Goal: Information Seeking & Learning: Find specific fact

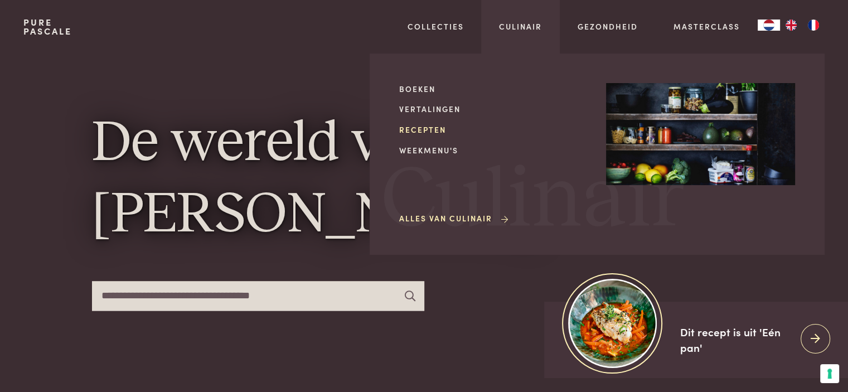
click at [426, 128] on link "Recepten" at bounding box center [493, 130] width 189 height 12
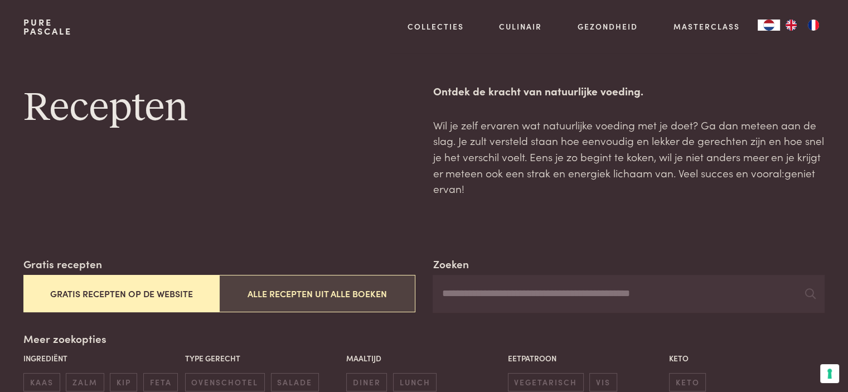
click at [303, 289] on button "Alle recepten uit alle boeken" at bounding box center [317, 293] width 196 height 37
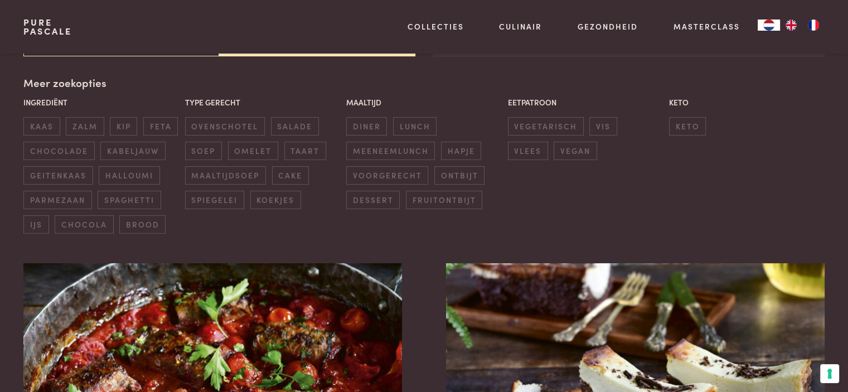
scroll to position [89, 0]
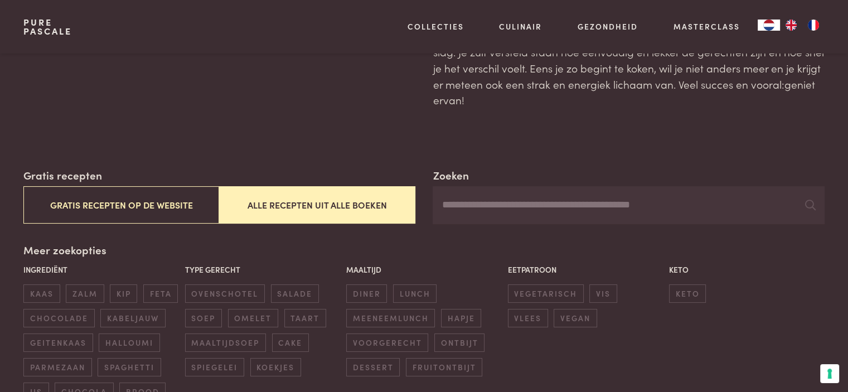
click at [470, 201] on input "Zoeken" at bounding box center [629, 205] width 392 height 38
type input "********"
click at [348, 207] on button "Alle recepten uit alle boeken" at bounding box center [317, 204] width 196 height 37
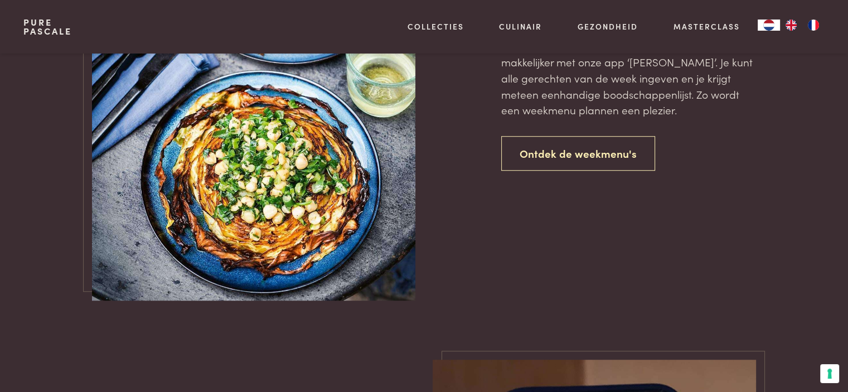
scroll to position [801, 0]
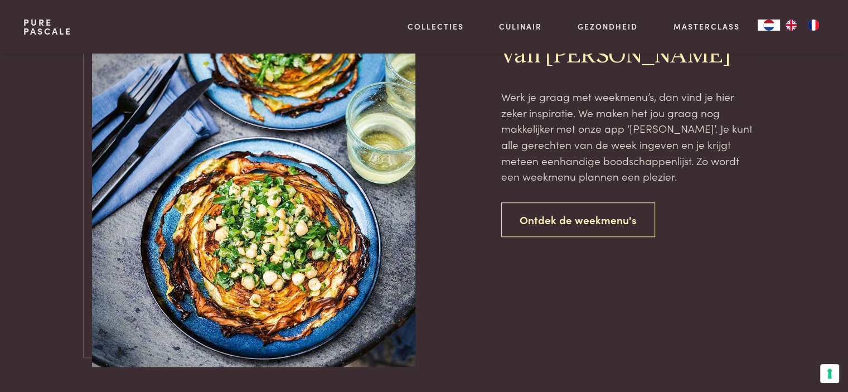
click at [270, 243] on img at bounding box center [253, 124] width 323 height 485
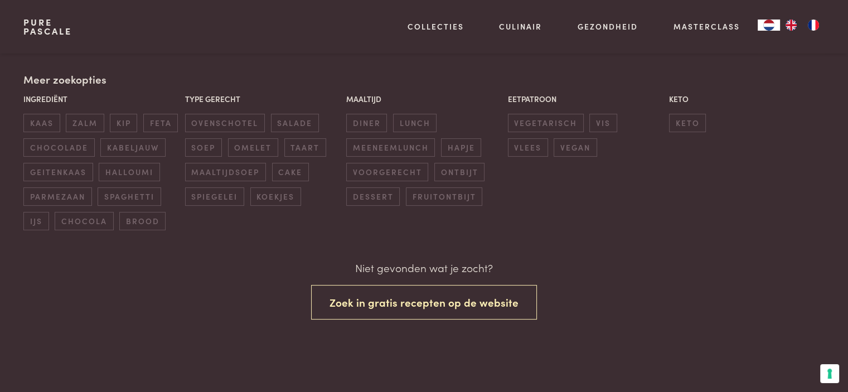
scroll to position [187, 0]
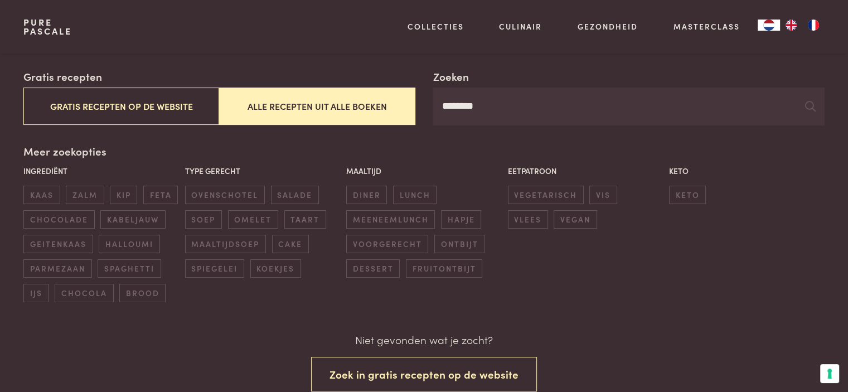
click at [355, 108] on button "Alle recepten uit alle boeken" at bounding box center [317, 106] width 196 height 37
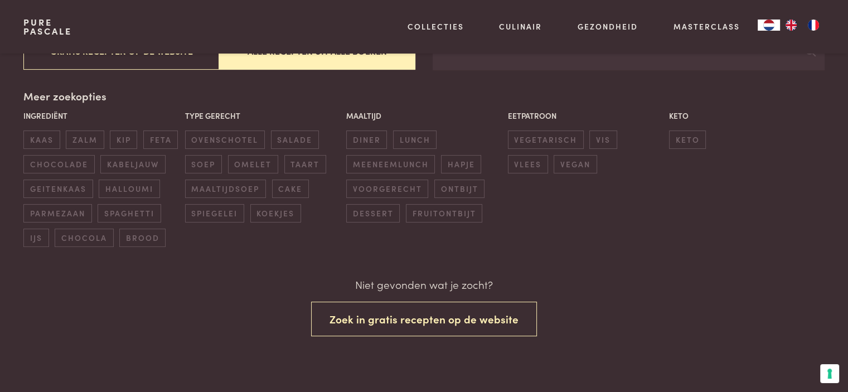
scroll to position [243, 0]
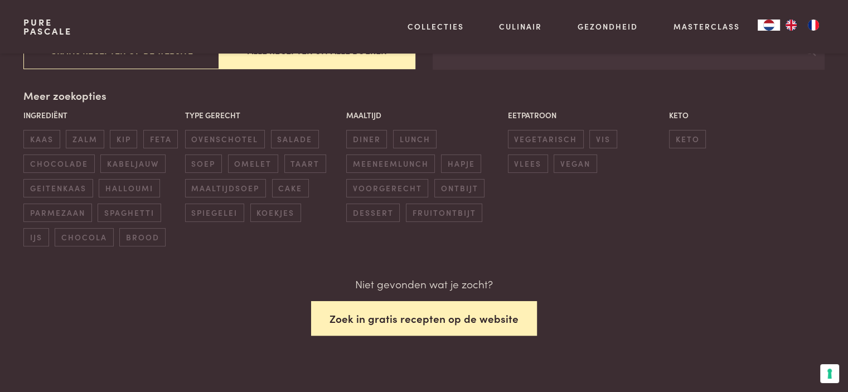
click at [372, 321] on button "Zoek in gratis recepten op de website" at bounding box center [424, 318] width 226 height 35
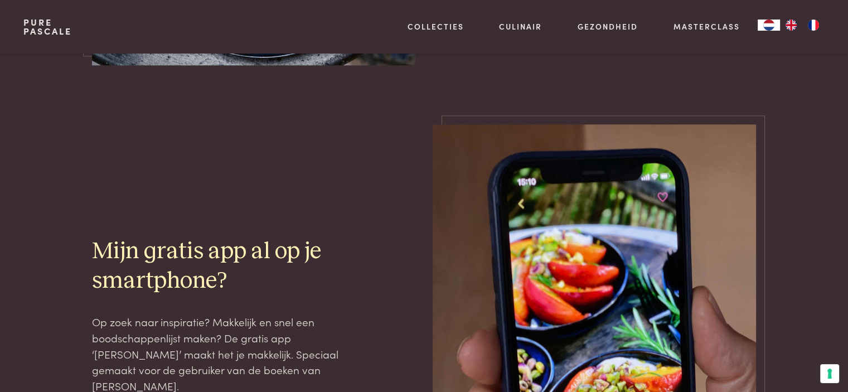
scroll to position [1247, 0]
